Goal: Complete application form: Complete application form

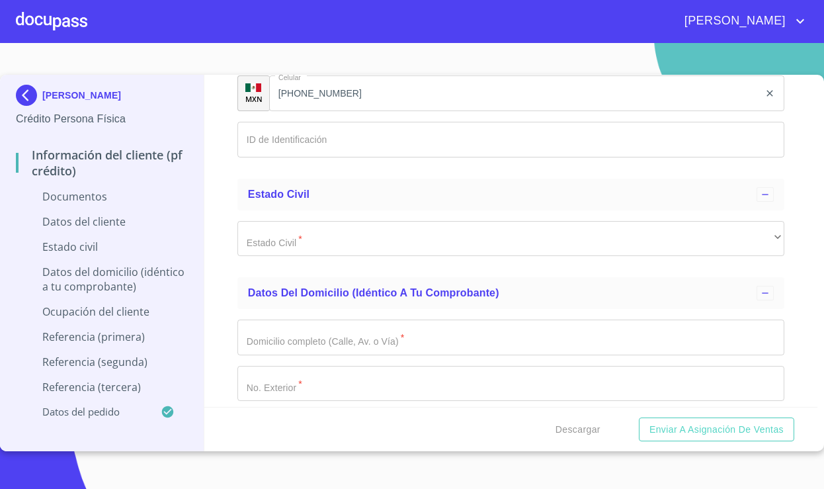
scroll to position [3208, 0]
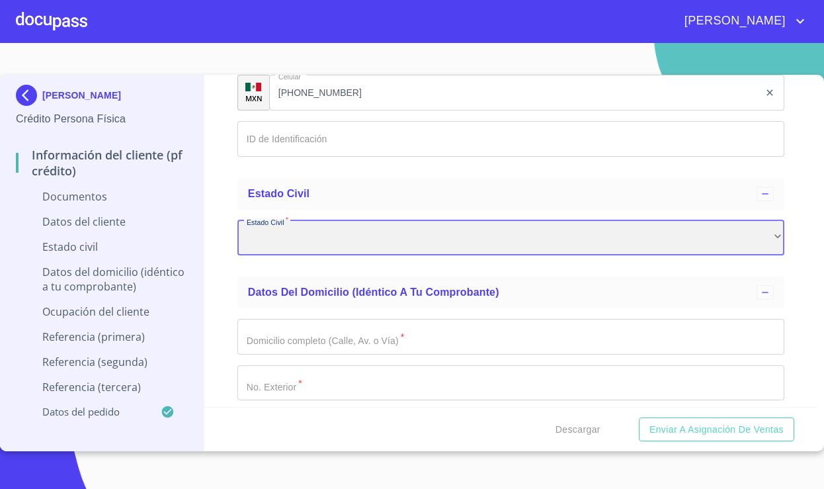
click at [351, 250] on div "​" at bounding box center [510, 238] width 547 height 36
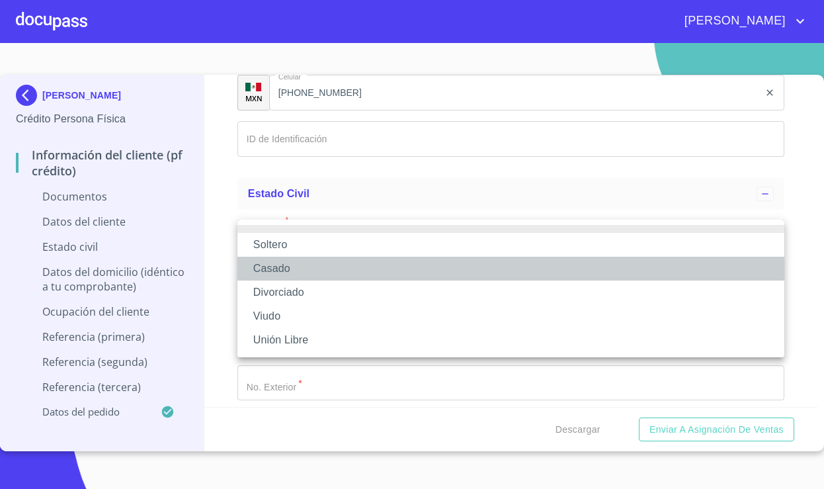
click at [335, 263] on li "Casado" at bounding box center [510, 269] width 547 height 24
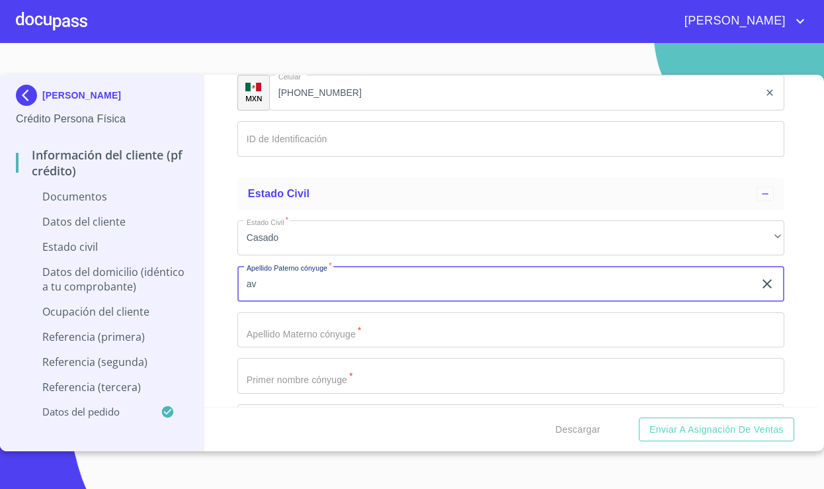
type input "a"
type input "AVILA"
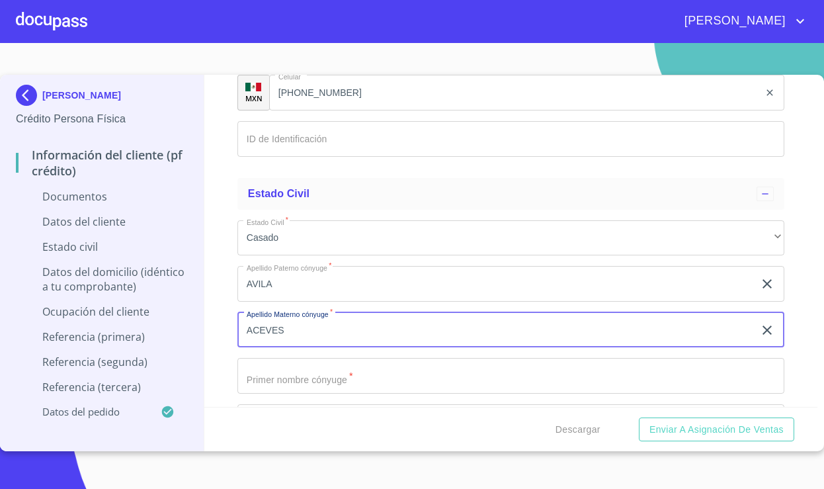
type input "ACEVES"
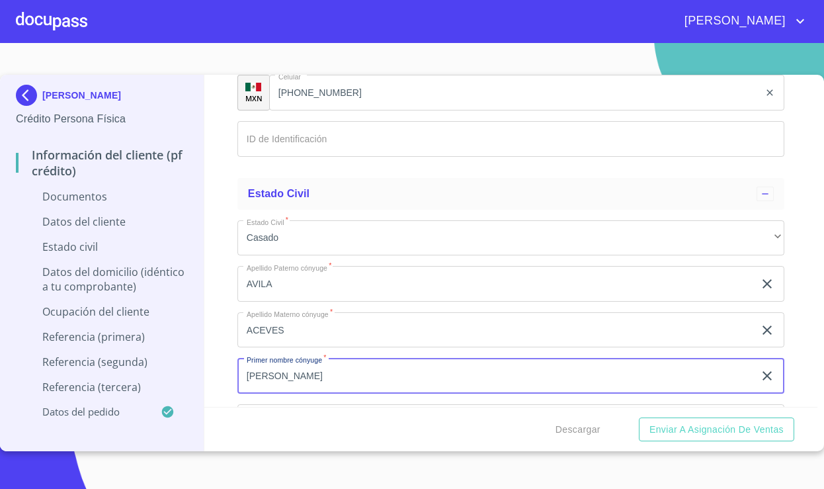
type input "[PERSON_NAME]"
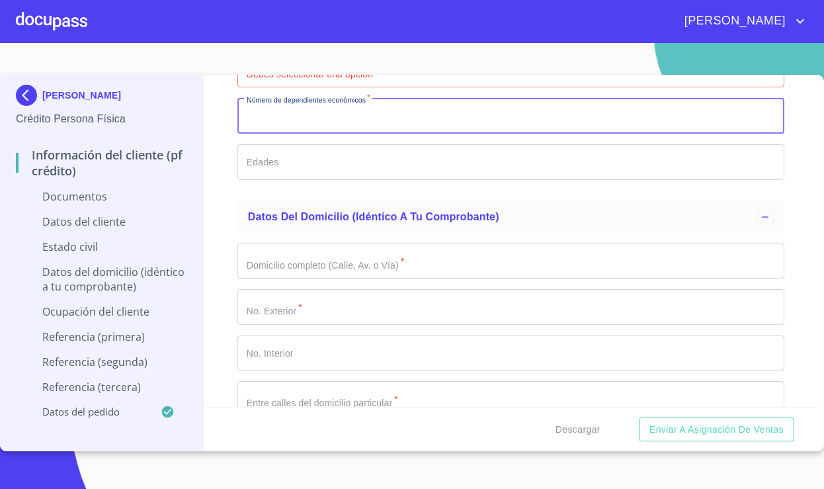
scroll to position [3617, 0]
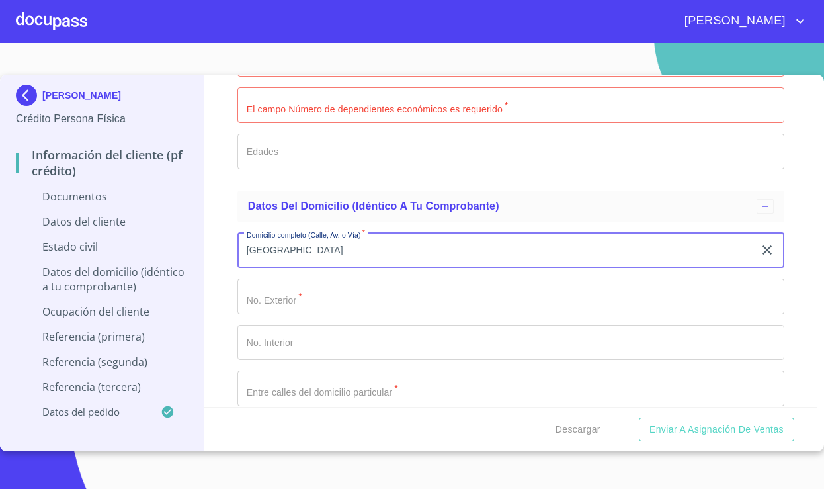
type input "[GEOGRAPHIC_DATA]"
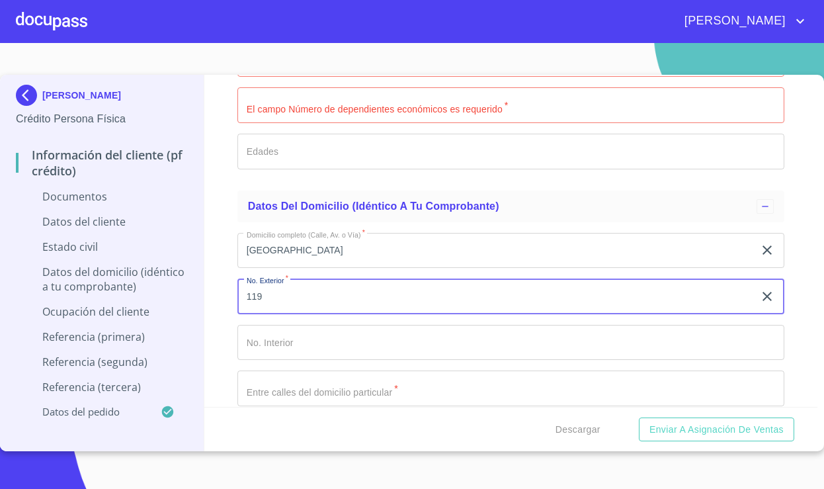
type input "119"
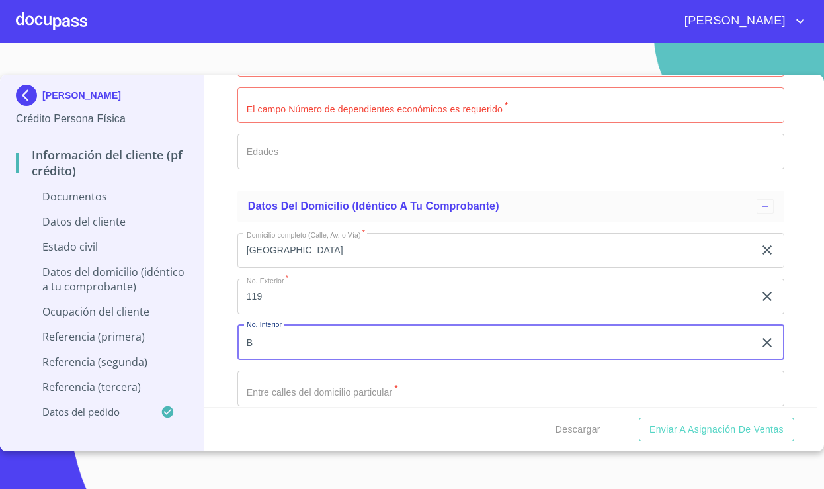
type input "B"
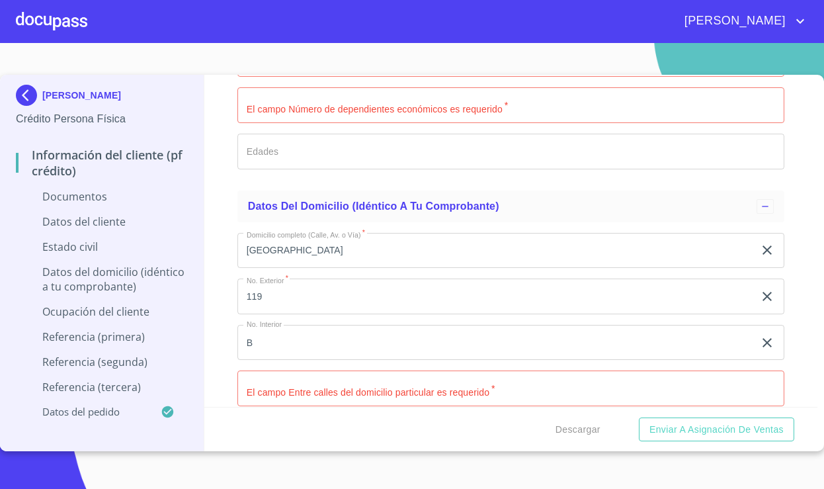
scroll to position [3808, 0]
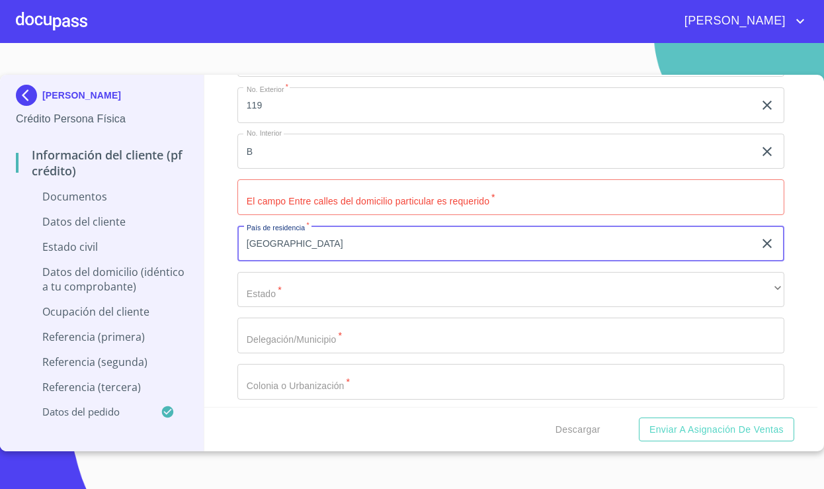
type input "[GEOGRAPHIC_DATA]"
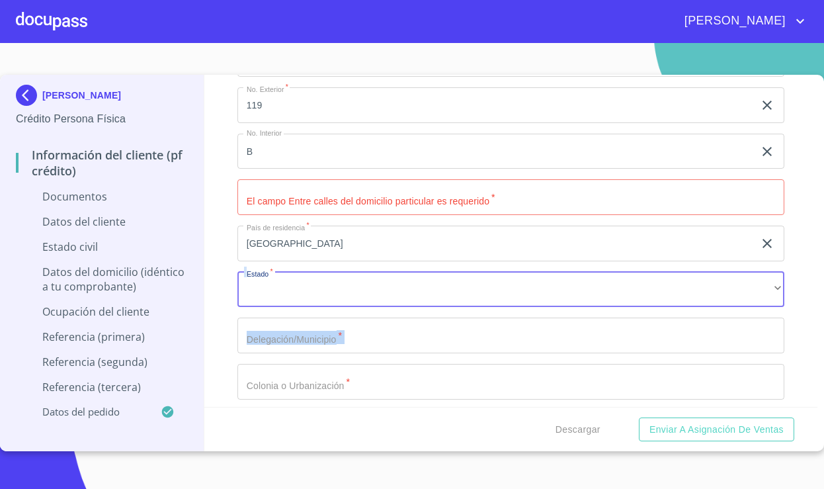
click at [369, 299] on div "Domicilio completo ([STREET_ADDRESS] Exterior   * 119 ​ No. Interior B ​ El cam…" at bounding box center [510, 289] width 547 height 517
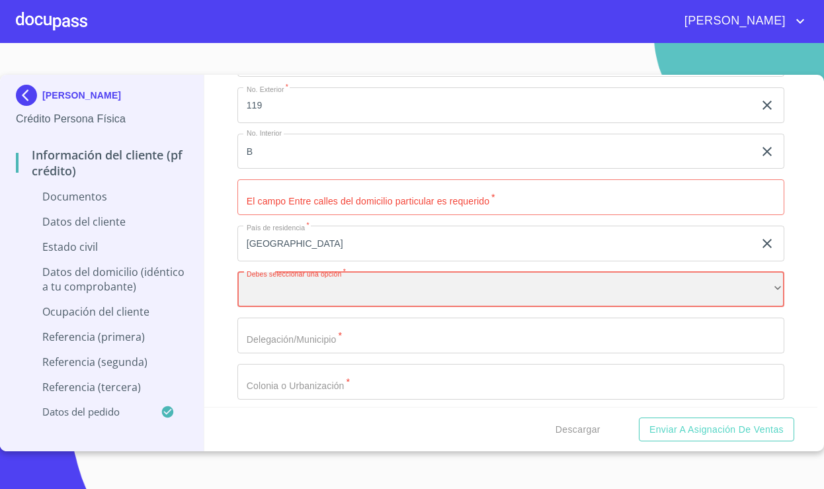
click at [366, 302] on div "​" at bounding box center [510, 290] width 547 height 36
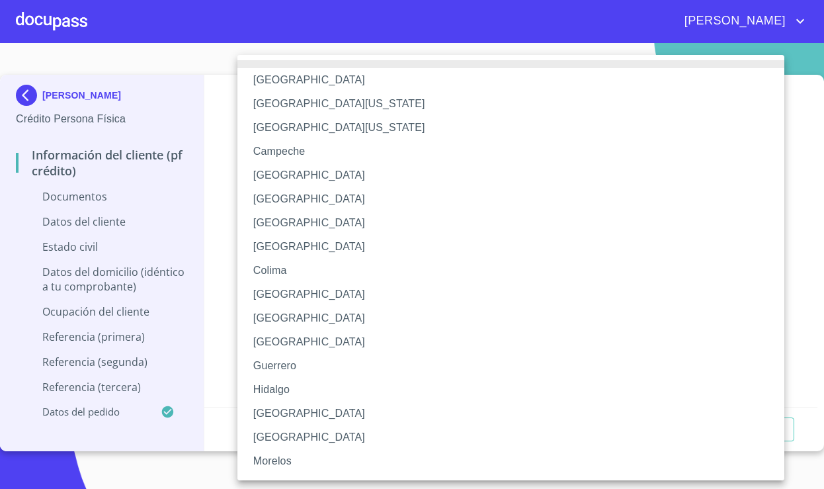
click at [366, 292] on li "[GEOGRAPHIC_DATA]" at bounding box center [510, 294] width 547 height 24
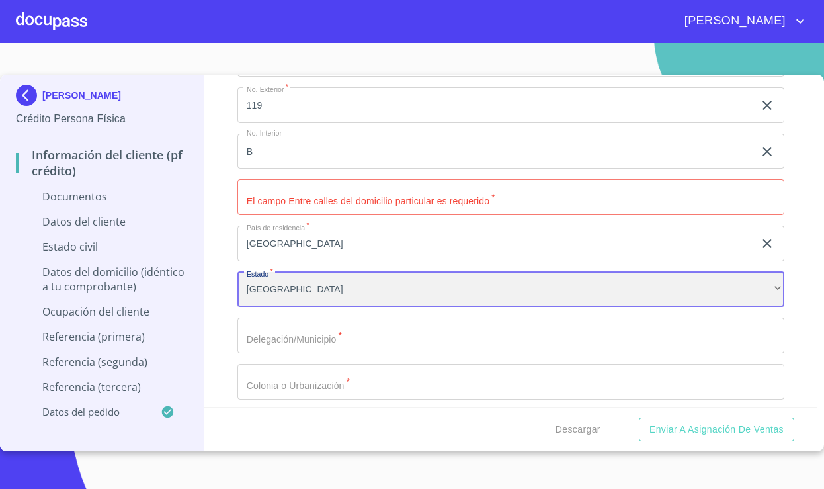
click at [366, 292] on div "[GEOGRAPHIC_DATA]" at bounding box center [510, 290] width 547 height 36
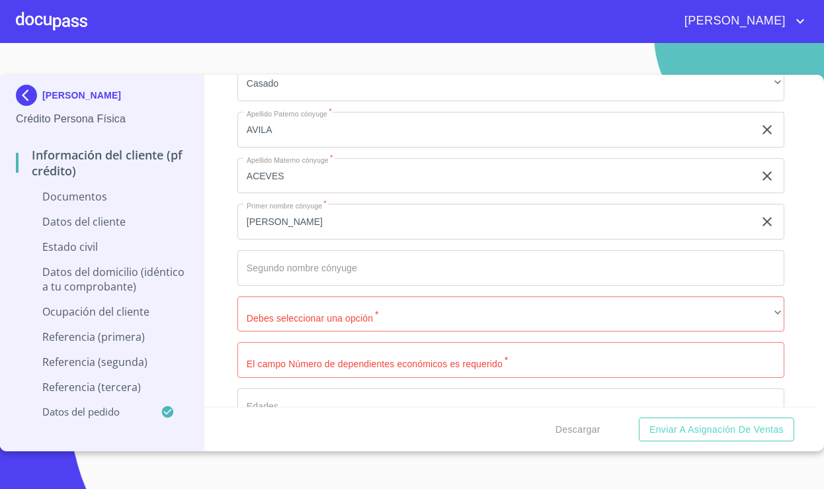
scroll to position [3355, 0]
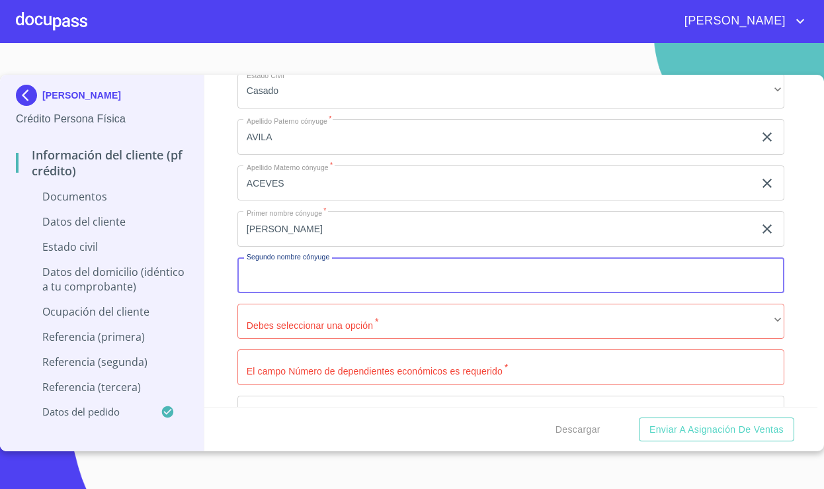
click at [487, 270] on input "Documento de identificación   *" at bounding box center [510, 275] width 547 height 36
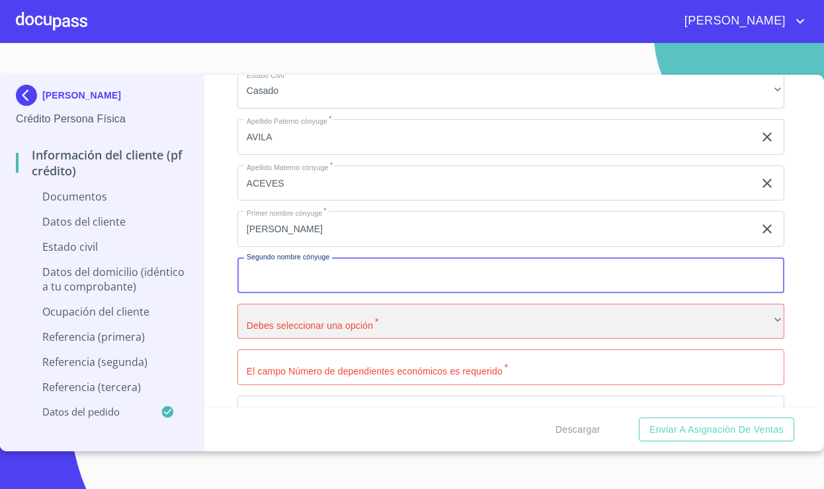
click at [462, 323] on div "​" at bounding box center [510, 322] width 547 height 36
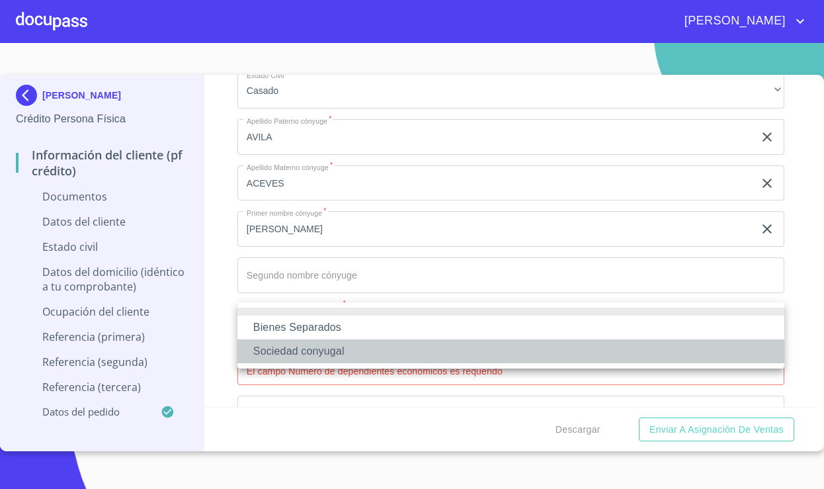
click at [433, 344] on li "Sociedad conyugal" at bounding box center [510, 351] width 547 height 24
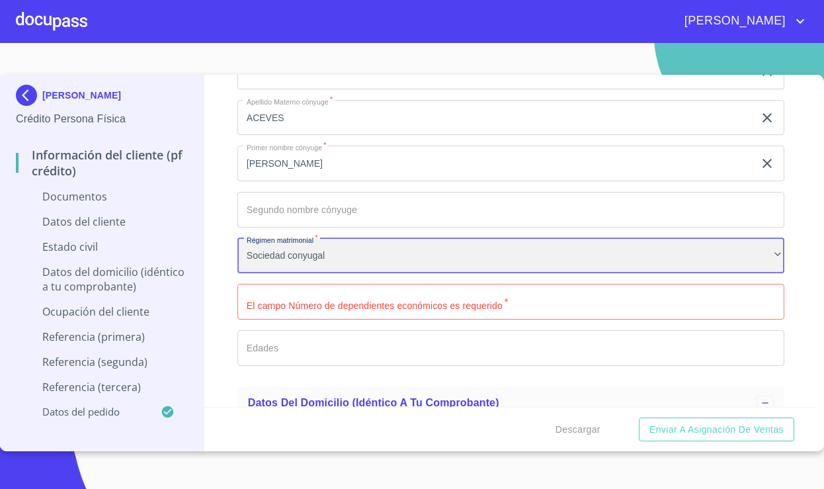
scroll to position [3422, 0]
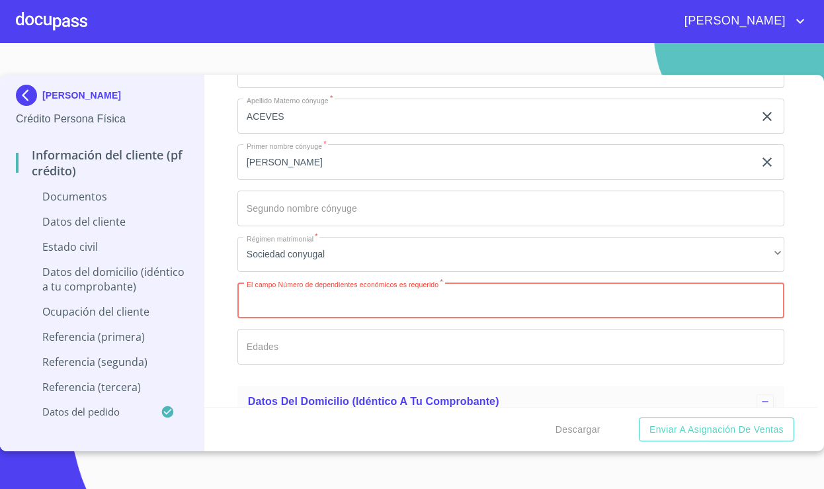
click at [459, 292] on input "Documento de identificación   *" at bounding box center [510, 300] width 547 height 36
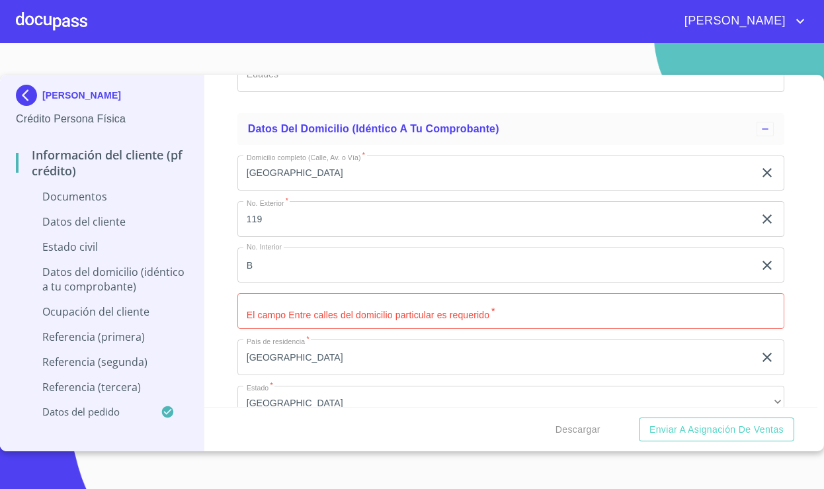
scroll to position [0, 0]
click at [454, 225] on input "119" at bounding box center [495, 219] width 517 height 36
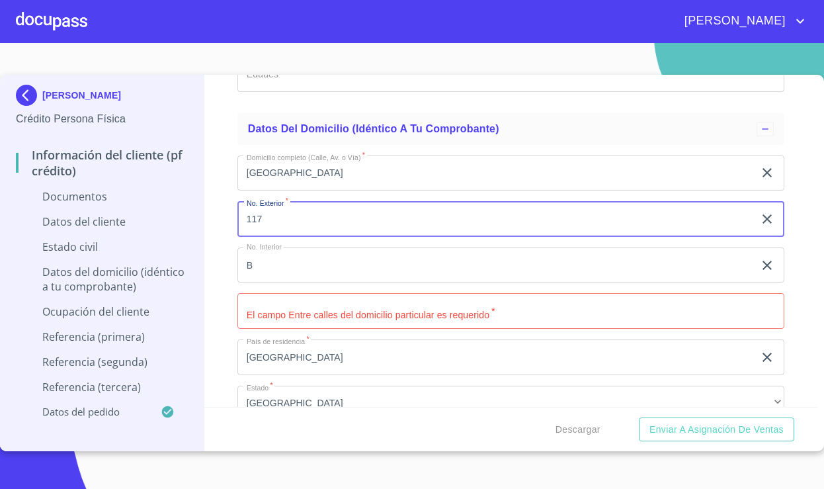
type input "117"
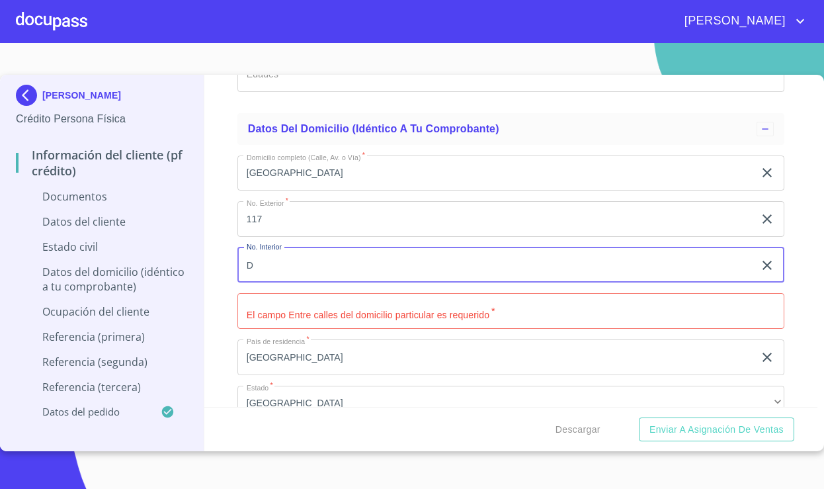
type input "D"
click at [427, 339] on input "[GEOGRAPHIC_DATA]" at bounding box center [495, 357] width 517 height 36
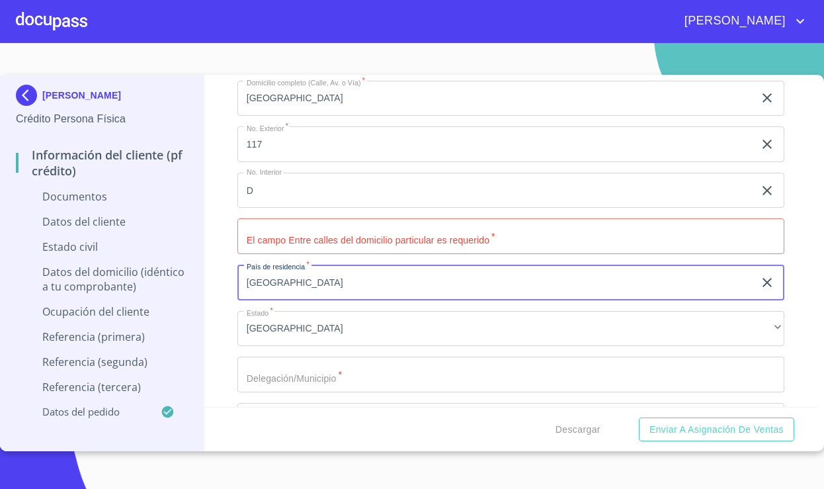
scroll to position [3787, 0]
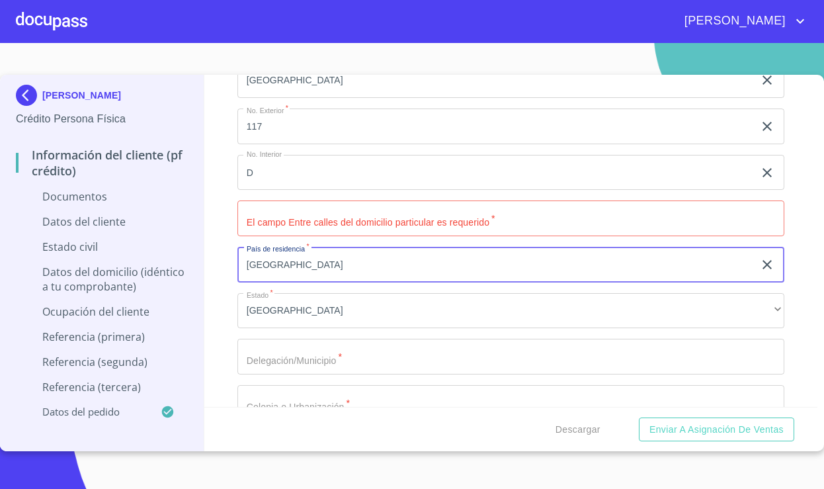
click at [343, 355] on input "Documento de identificación   *" at bounding box center [510, 357] width 547 height 36
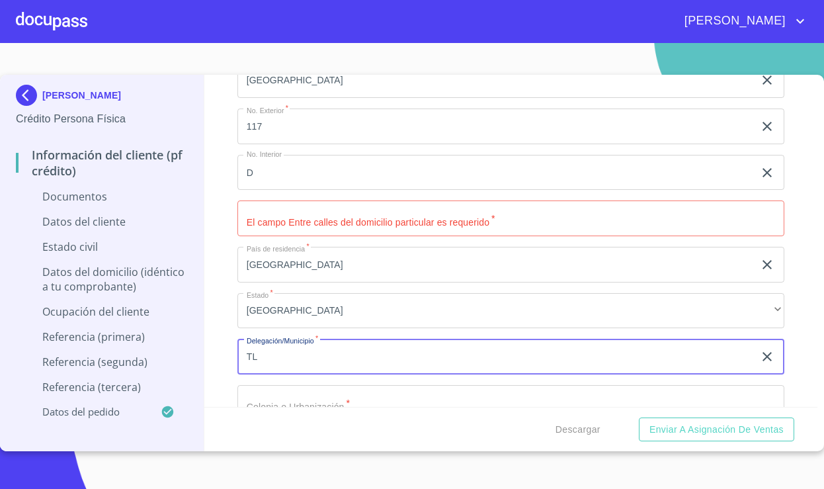
type input "T"
type input "JUANACATLAN"
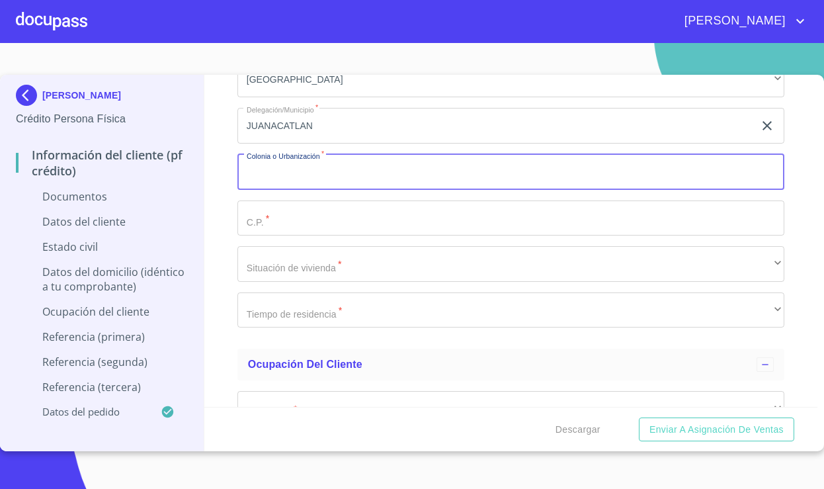
scroll to position [4014, 0]
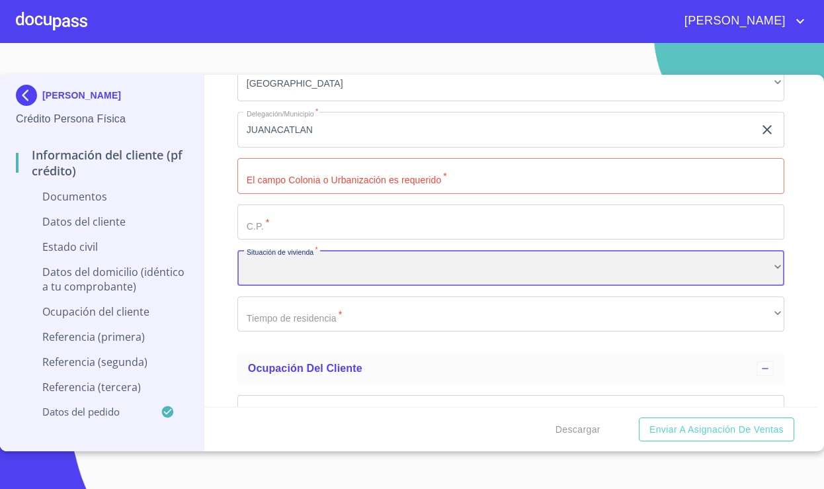
click at [378, 271] on div "​" at bounding box center [510, 268] width 547 height 36
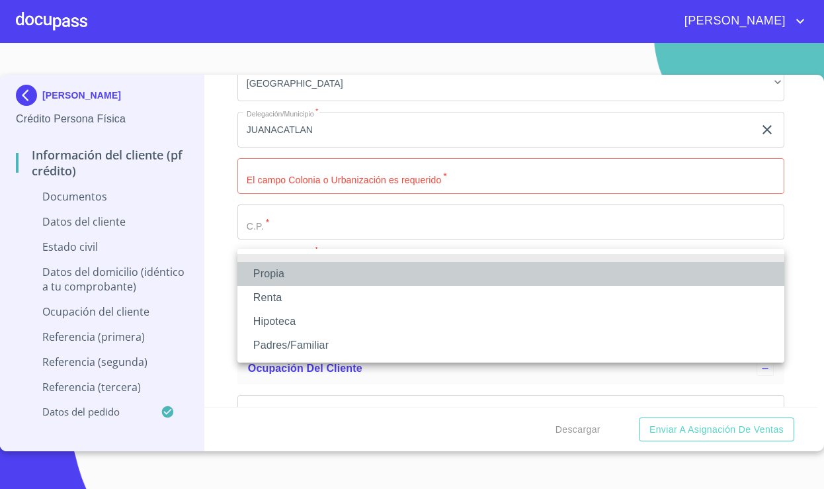
click at [359, 281] on li "Propia" at bounding box center [510, 274] width 547 height 24
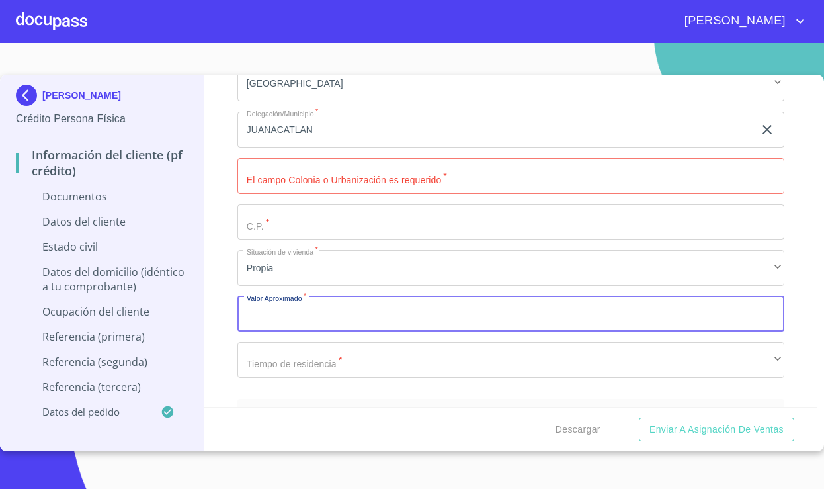
click at [358, 311] on input "Documento de identificación   *" at bounding box center [510, 314] width 547 height 36
type input "$6"
type input "$700,000"
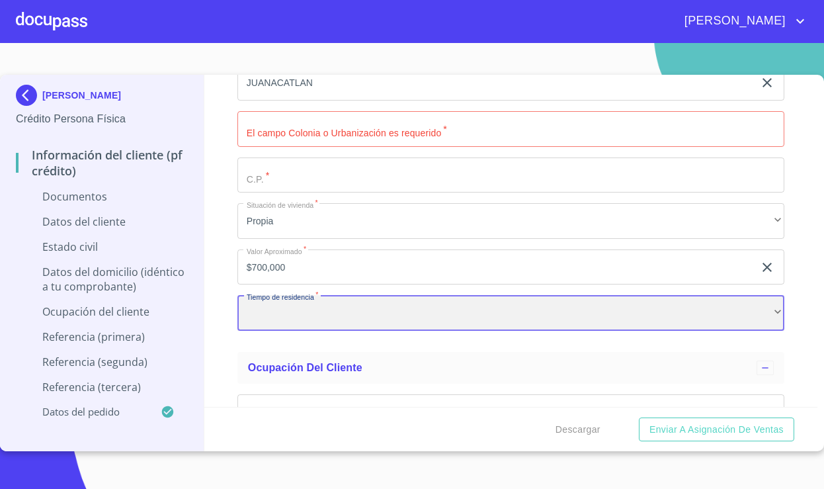
scroll to position [4090, 0]
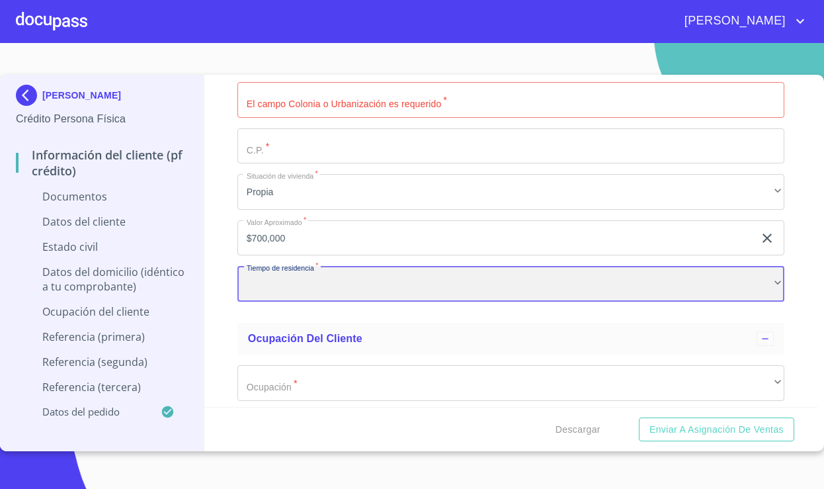
click at [373, 284] on div "​" at bounding box center [510, 284] width 547 height 36
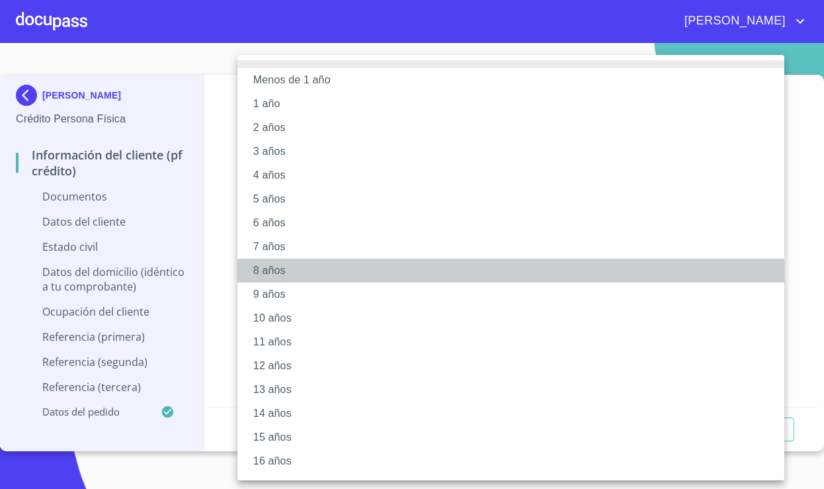
click at [347, 280] on li "8 años" at bounding box center [510, 271] width 547 height 24
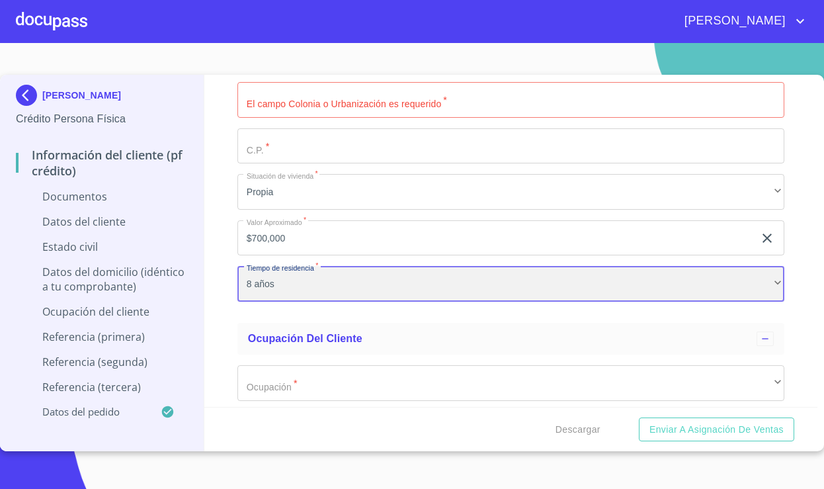
click at [347, 280] on div "8 años" at bounding box center [510, 284] width 547 height 36
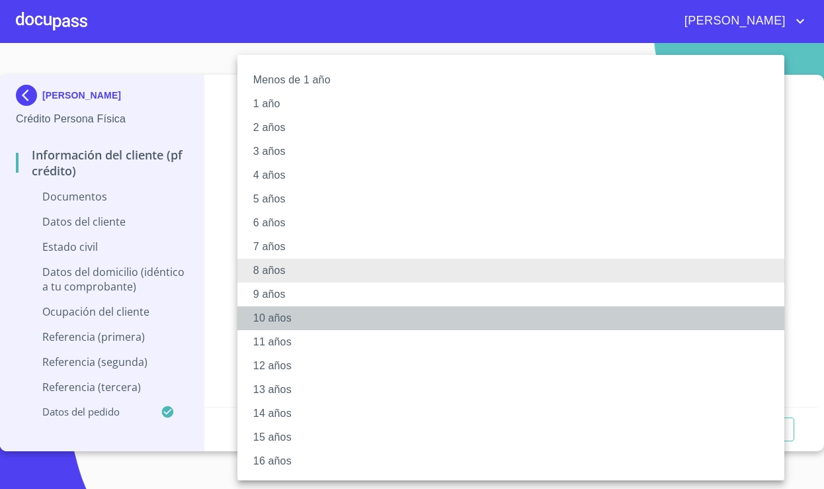
click at [322, 306] on li "10 años" at bounding box center [510, 318] width 547 height 24
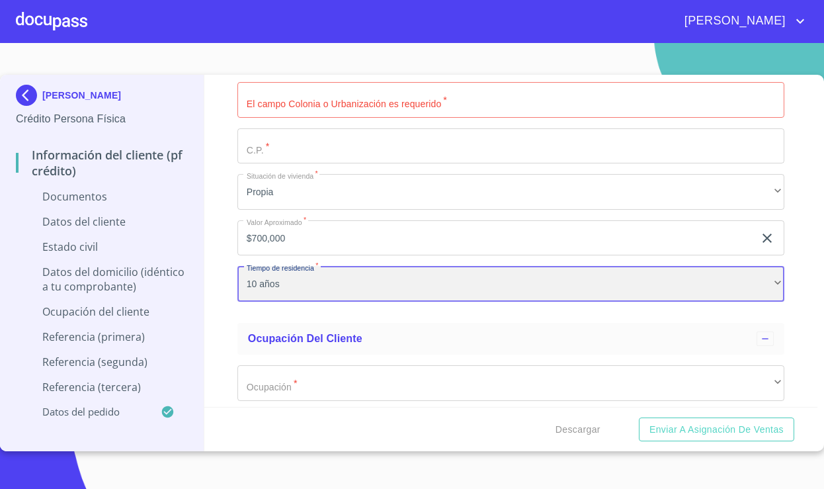
click at [318, 290] on div "10 años" at bounding box center [510, 284] width 547 height 36
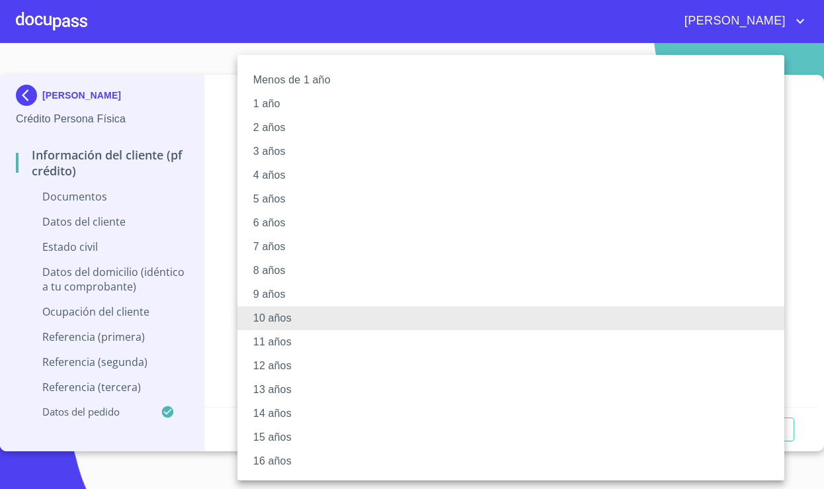
click at [303, 290] on li "9 años" at bounding box center [510, 294] width 547 height 24
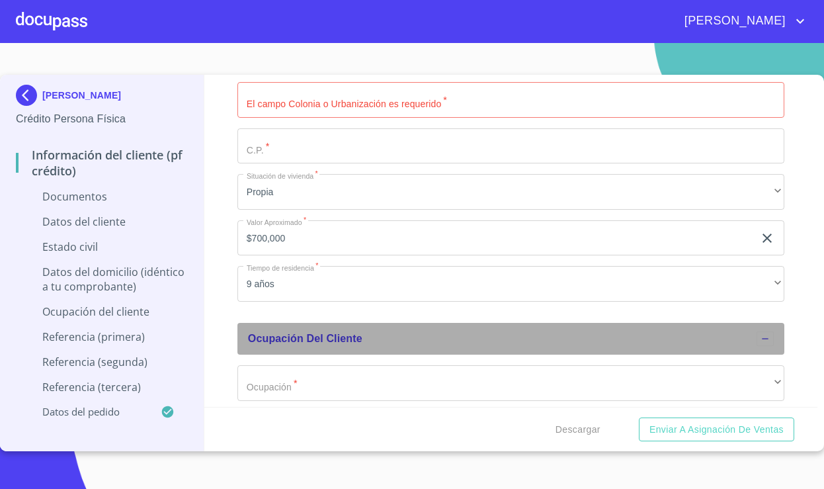
click at [275, 331] on div "Ocupación del Cliente" at bounding box center [502, 339] width 509 height 16
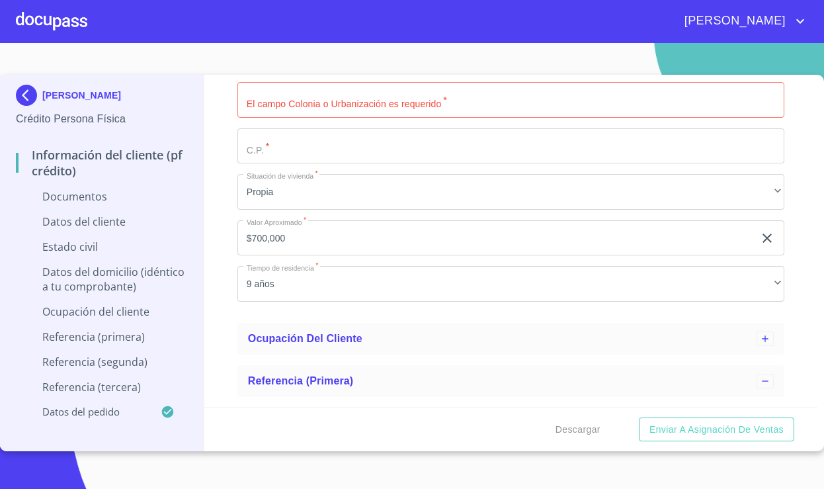
click at [235, 328] on div "Información del cliente (PF crédito) Documentos Documento de identificación   *…" at bounding box center [510, 241] width 613 height 332
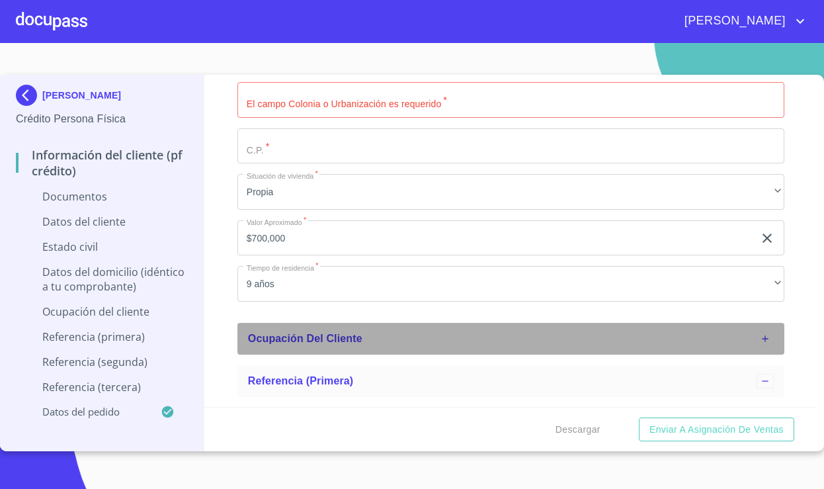
click at [288, 331] on div "Ocupación del Cliente" at bounding box center [502, 339] width 509 height 16
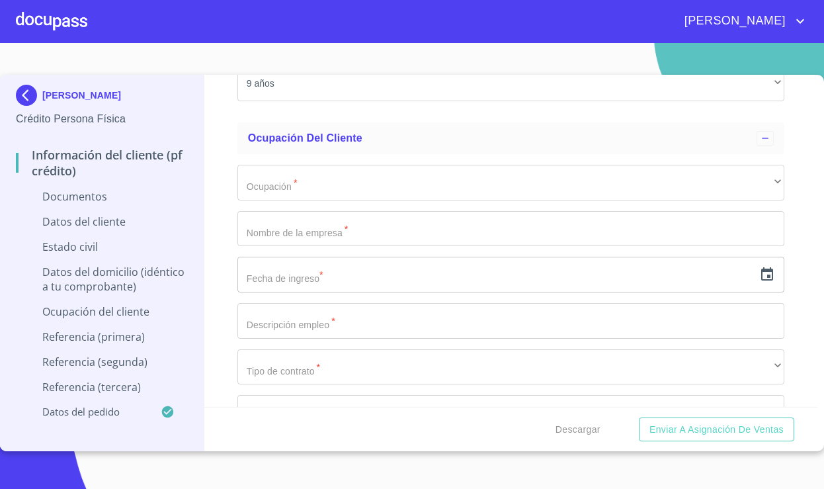
scroll to position [4292, 0]
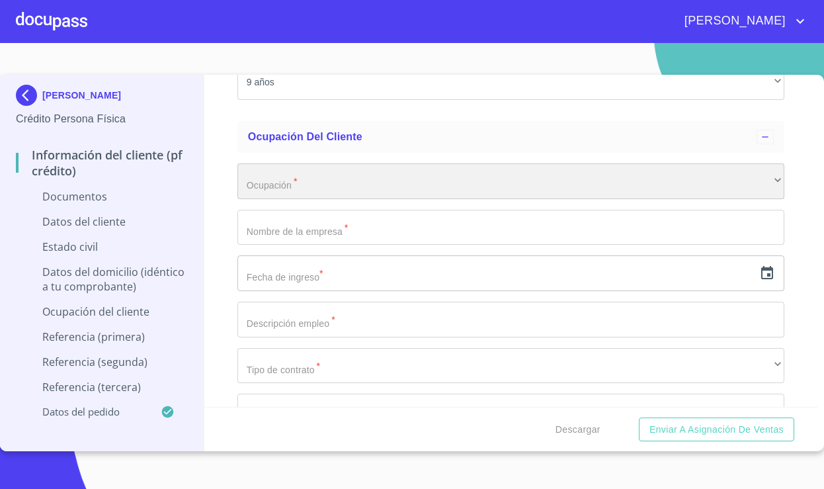
click at [398, 187] on div "​" at bounding box center [510, 181] width 547 height 36
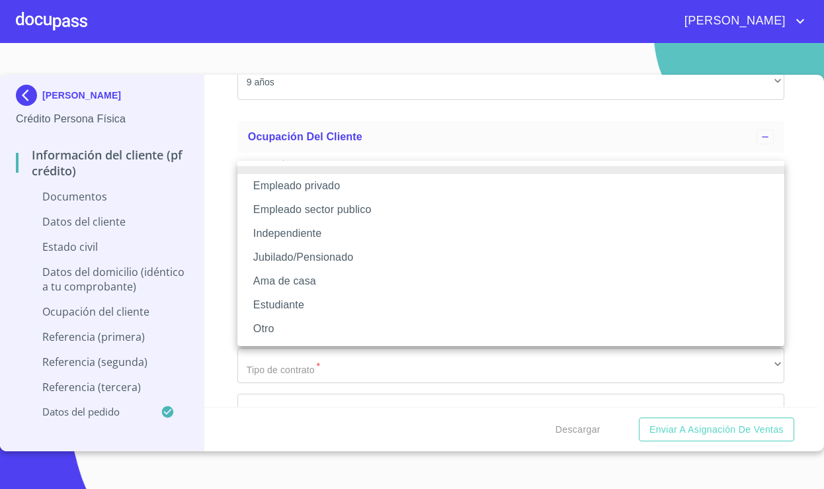
click at [349, 234] on li "Independiente" at bounding box center [510, 234] width 547 height 24
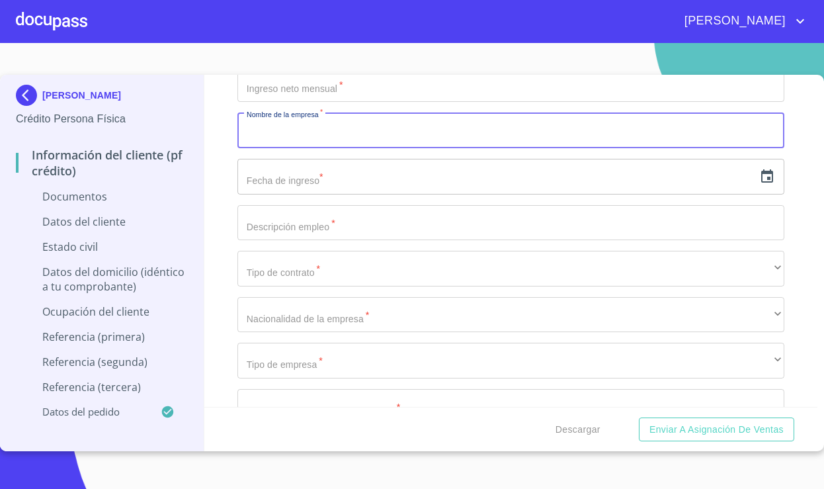
scroll to position [4439, 0]
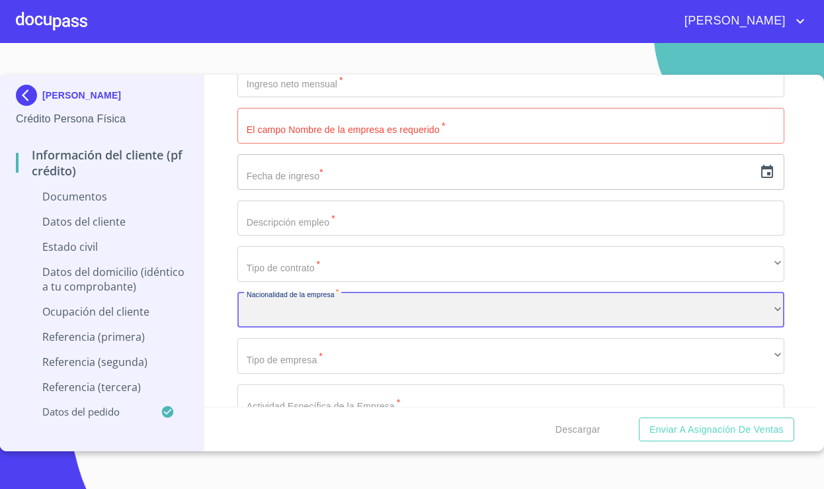
click at [333, 302] on div "​" at bounding box center [510, 310] width 547 height 36
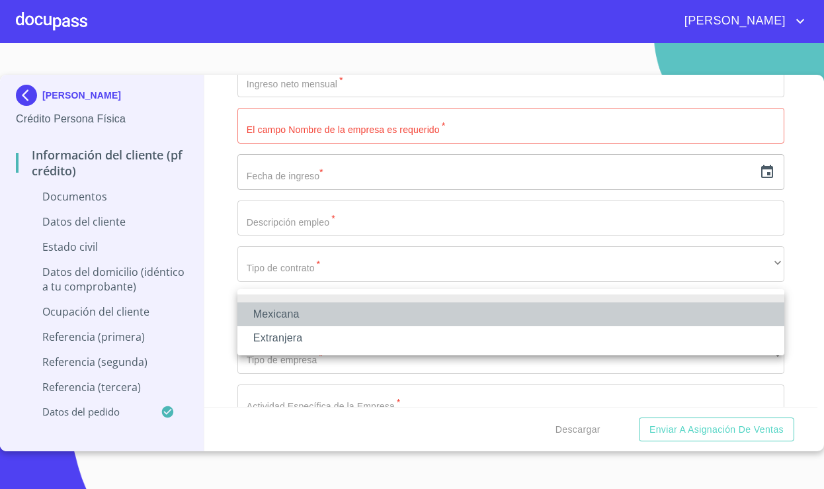
click at [333, 302] on li "Mexicana" at bounding box center [510, 314] width 547 height 24
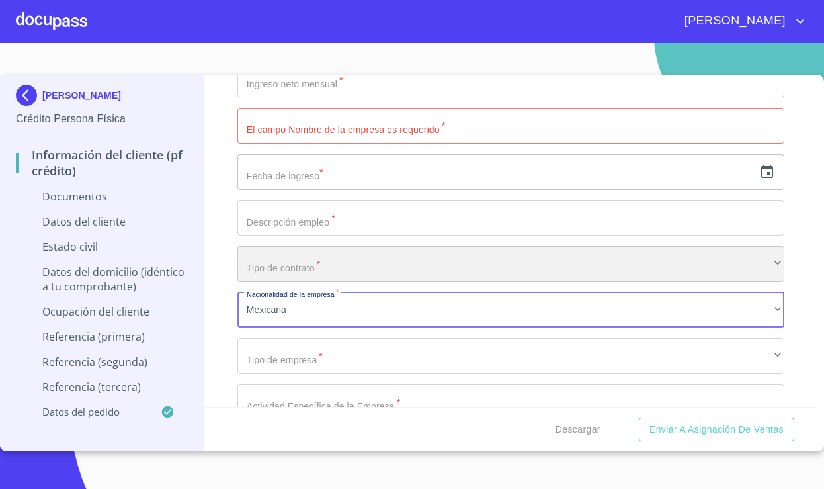
click at [359, 257] on div "​" at bounding box center [510, 264] width 547 height 36
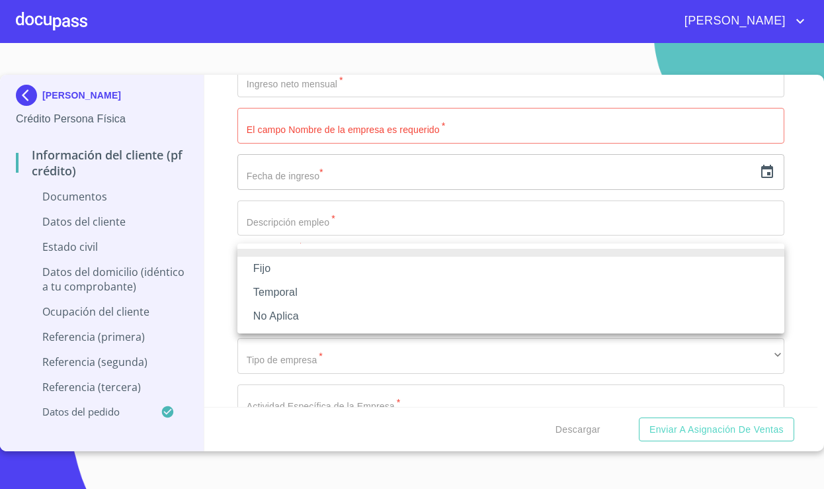
click at [329, 316] on li "No Aplica" at bounding box center [510, 316] width 547 height 24
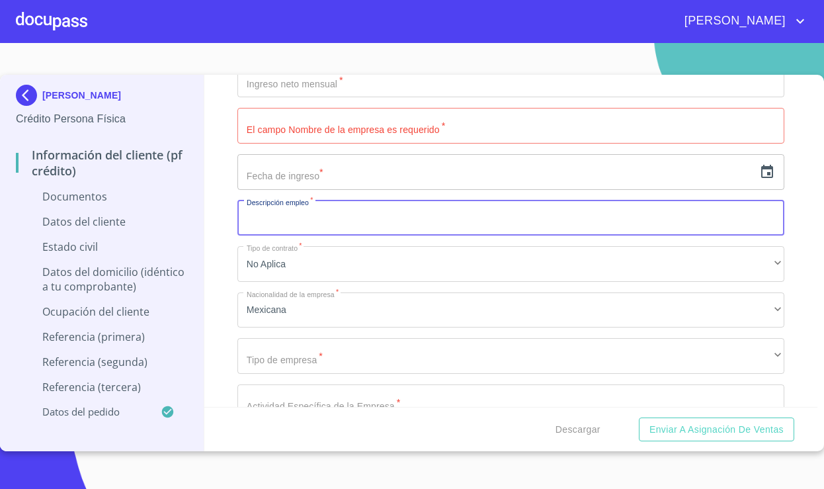
click at [378, 225] on input "Documento de identificación   *" at bounding box center [510, 218] width 547 height 36
type input "C"
click at [498, 220] on input "Documento de identificación   *" at bounding box center [510, 218] width 547 height 36
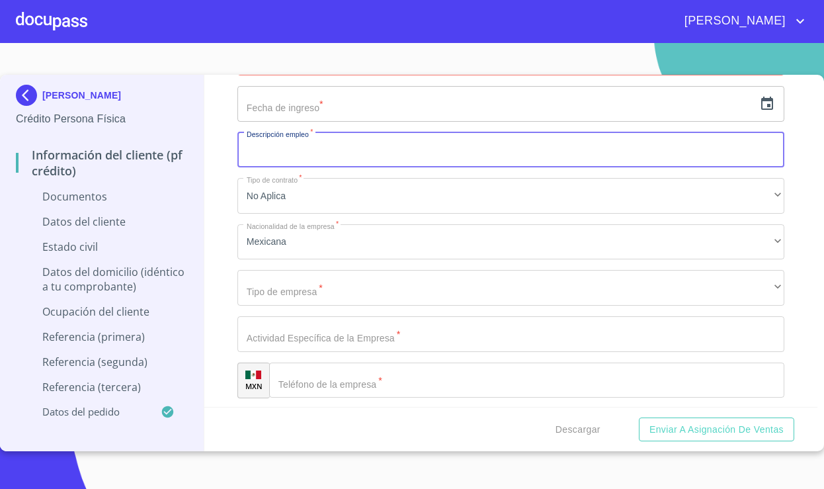
scroll to position [4506, 0]
click at [435, 159] on input "Documento de identificación   *" at bounding box center [510, 152] width 547 height 36
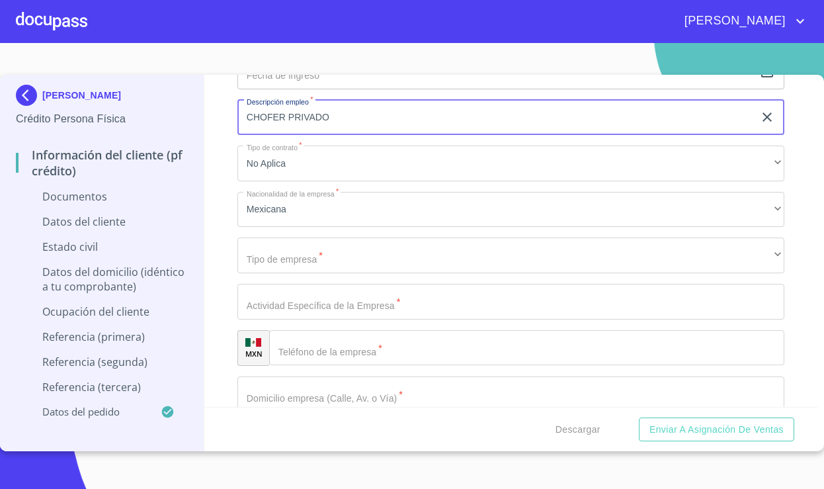
scroll to position [4548, 0]
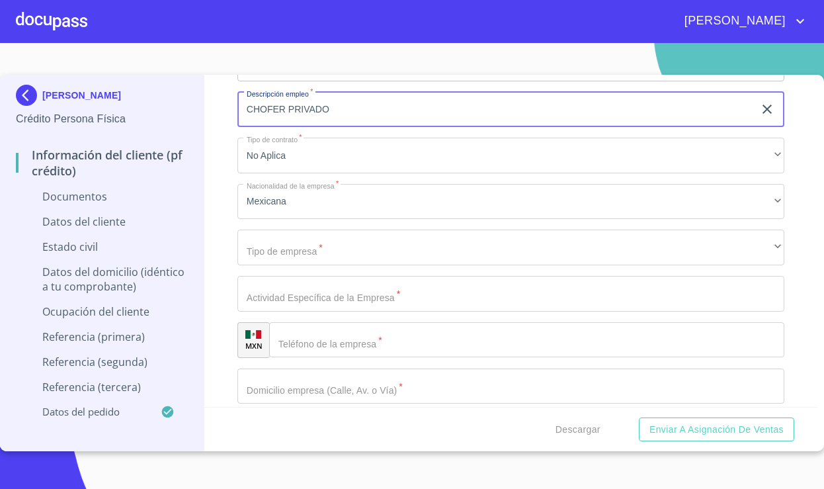
click at [411, 112] on input "CHOFER PRIVADO" at bounding box center [495, 110] width 517 height 36
type input "CHOFER PRIVADO ESCOLTA [PERSON_NAME]"
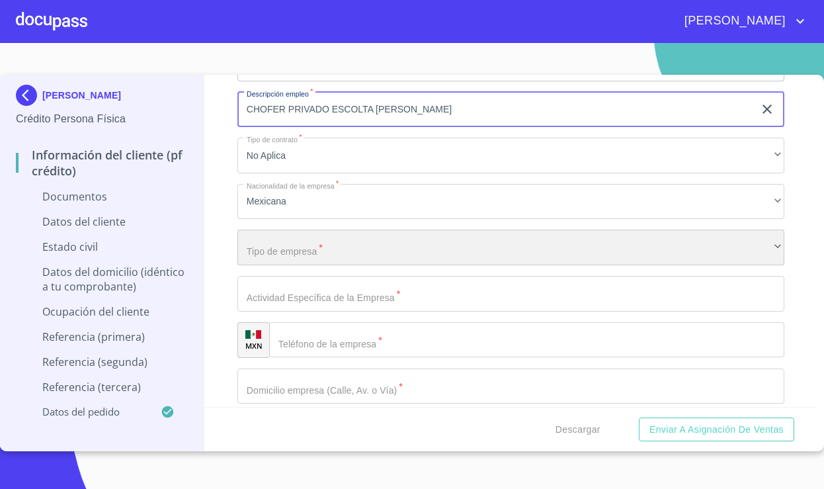
click at [341, 243] on div "​" at bounding box center [510, 248] width 547 height 36
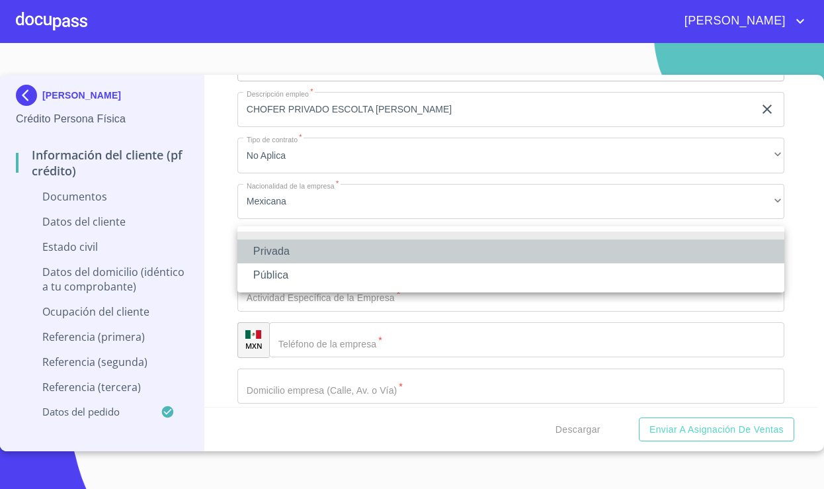
click at [323, 251] on li "Privada" at bounding box center [510, 251] width 547 height 24
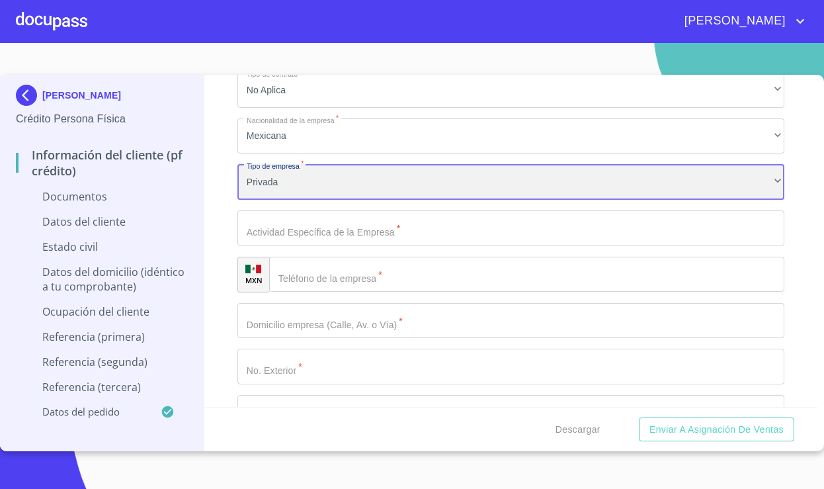
scroll to position [4617, 0]
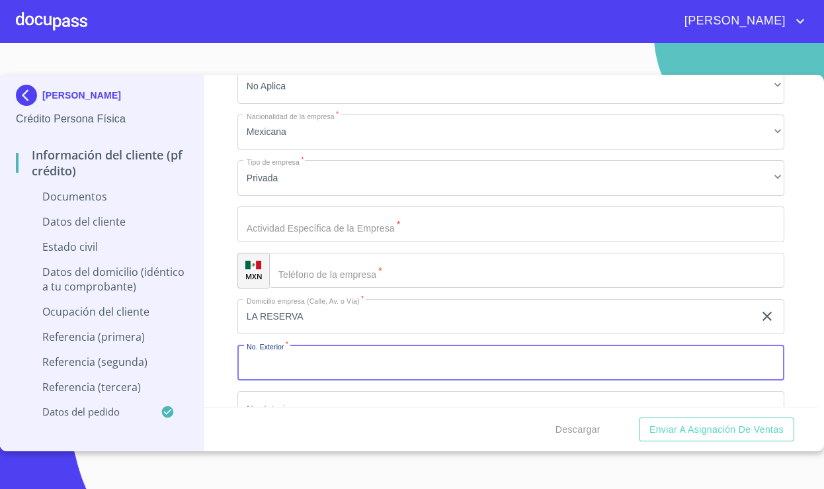
click at [339, 306] on input "LA RESERVA" at bounding box center [495, 317] width 517 height 36
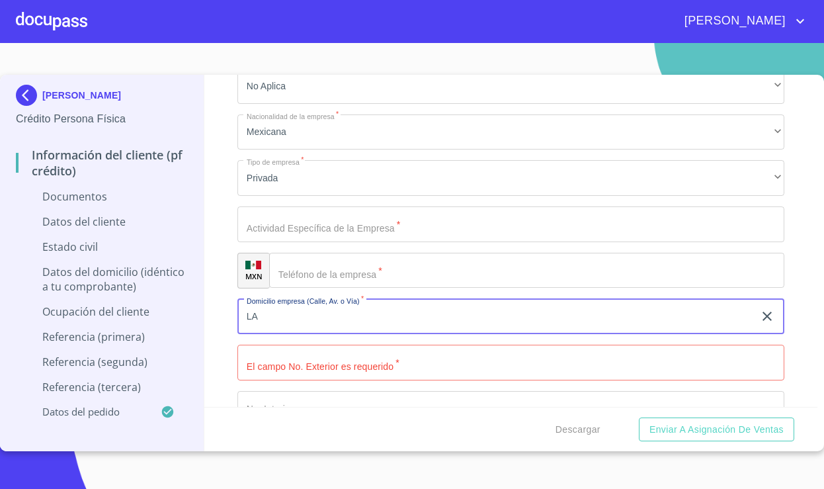
type input "L"
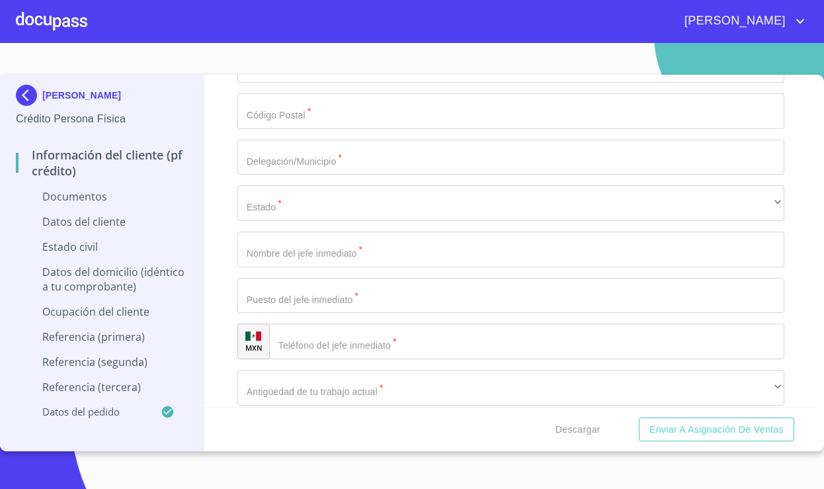
scroll to position [5010, 0]
type input "AV ACUEDUCTO 5500 ED LA RESERVA, [GEOGRAPHIC_DATA]"
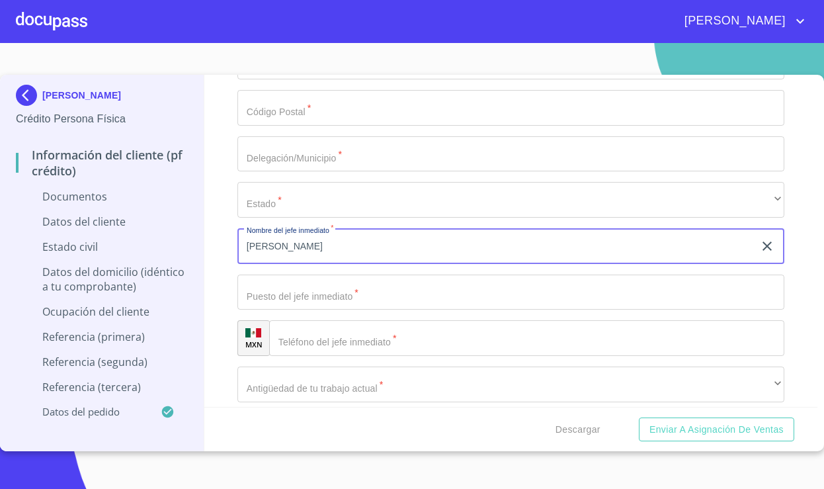
type input "[PERSON_NAME]"
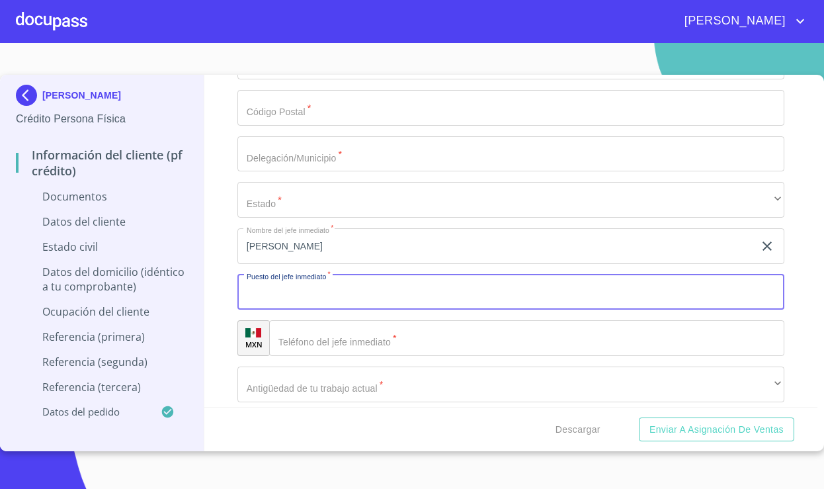
click at [354, 287] on input "Documento de identificación   *" at bounding box center [510, 293] width 547 height 36
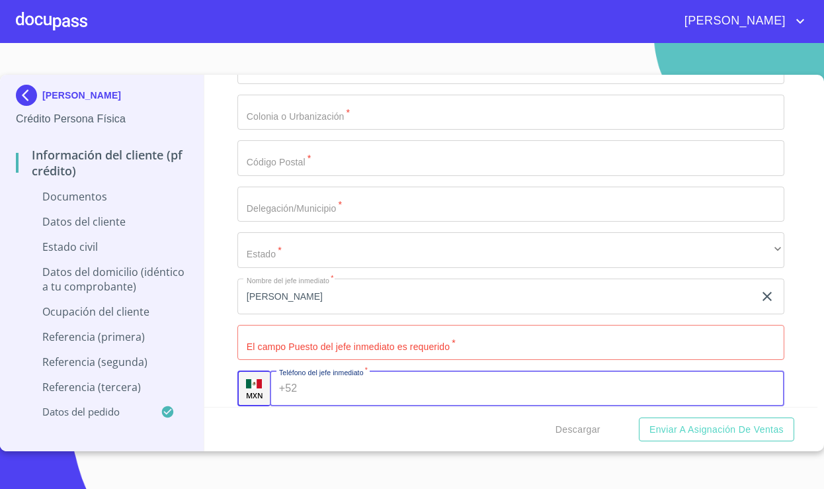
scroll to position [4963, 0]
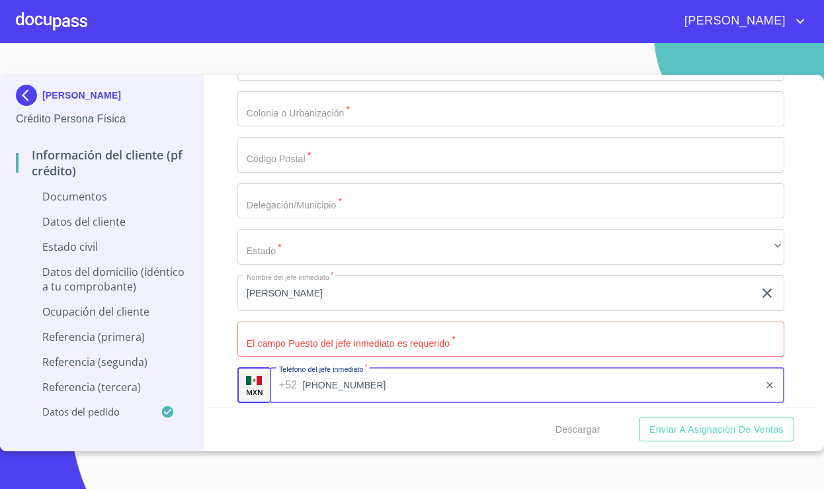
type input "[PHONE_NUMBER]"
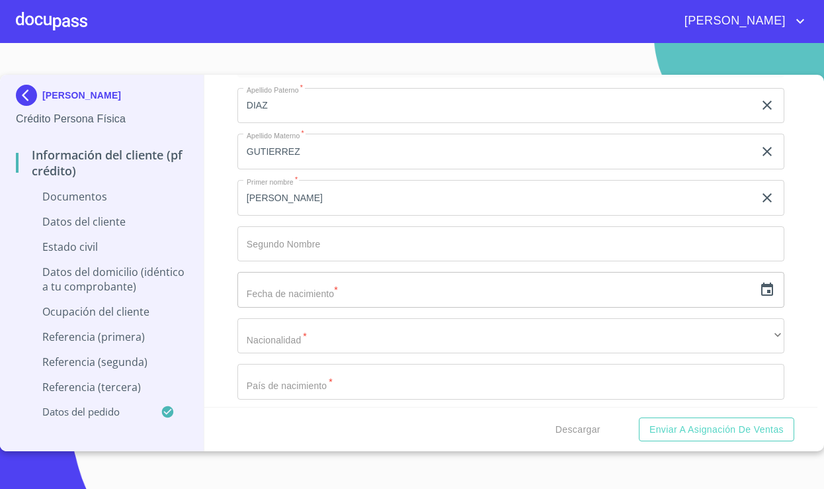
scroll to position [0, 0]
